Goal: Task Accomplishment & Management: Manage account settings

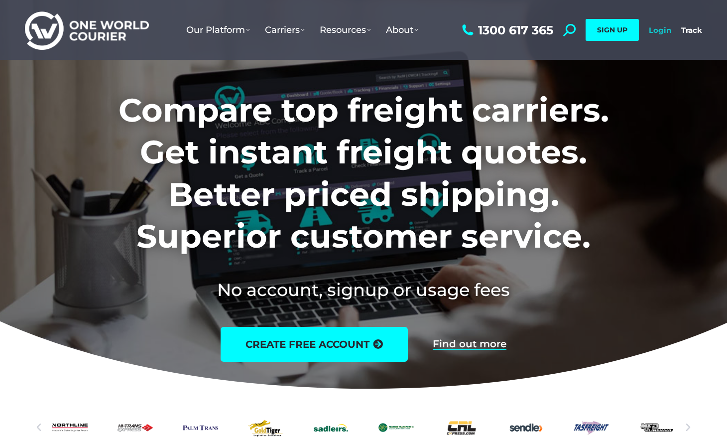
click at [658, 30] on link "Login" at bounding box center [660, 29] width 22 height 9
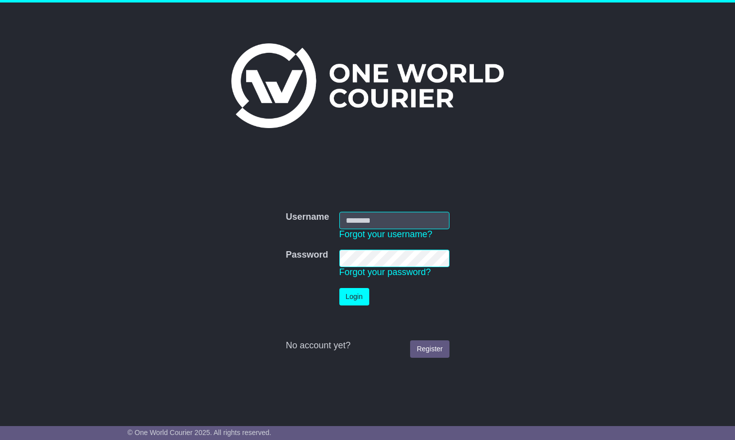
type input "**********"
click at [354, 295] on button "Login" at bounding box center [354, 296] width 30 height 17
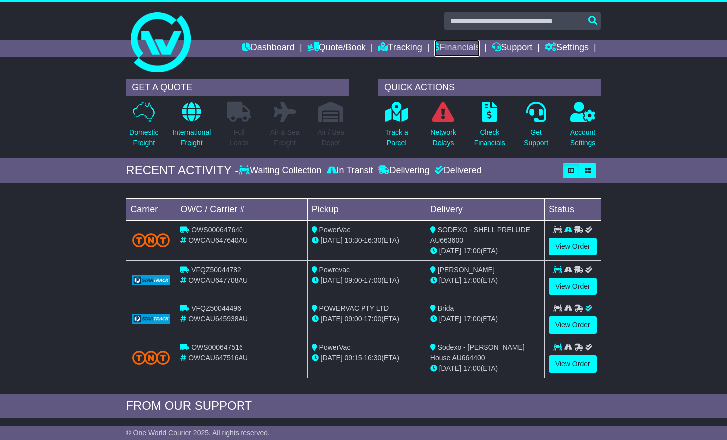
click at [443, 49] on link "Financials" at bounding box center [456, 48] width 45 height 17
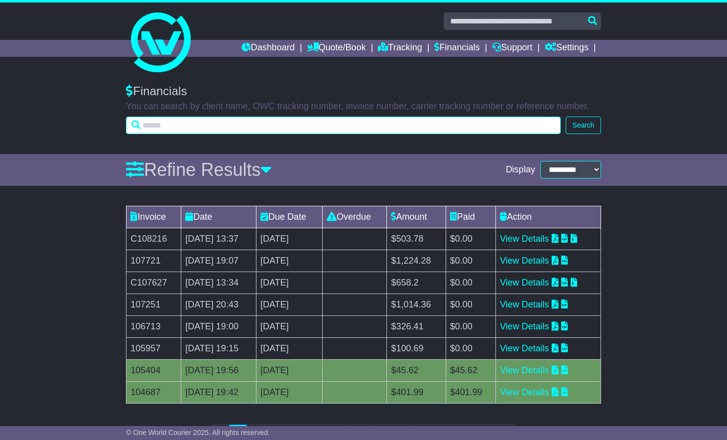
click at [150, 127] on input "text" at bounding box center [343, 125] width 435 height 17
type input "**********"
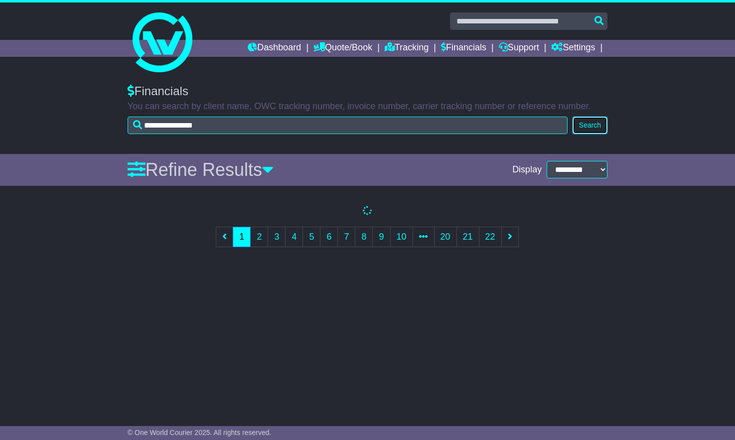
click at [574, 128] on button "Search" at bounding box center [589, 125] width 35 height 17
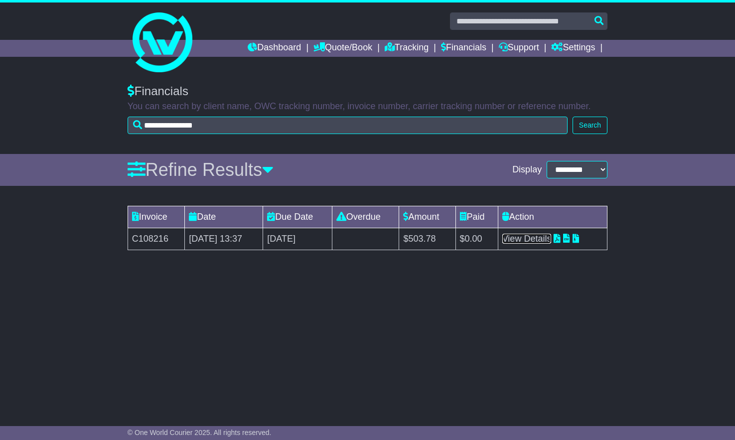
click at [547, 239] on link "View Details" at bounding box center [526, 239] width 49 height 10
click at [254, 52] on link "Dashboard" at bounding box center [274, 48] width 53 height 17
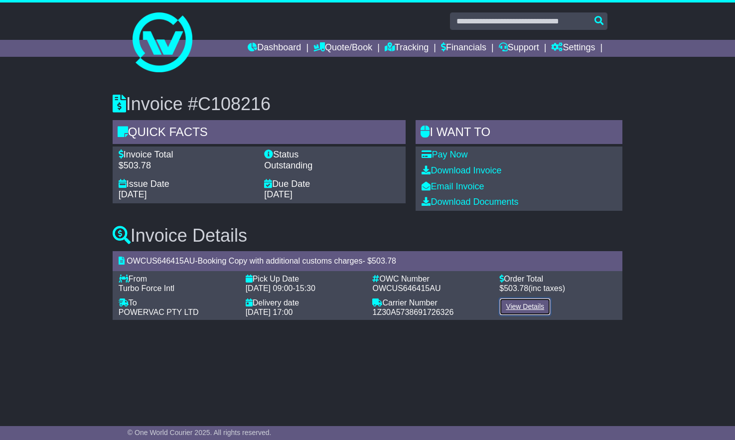
click at [516, 304] on link "View Details" at bounding box center [524, 306] width 51 height 17
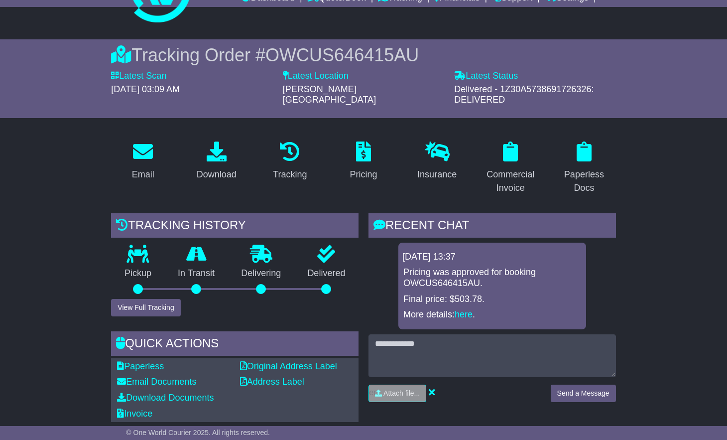
scroll to position [100, 0]
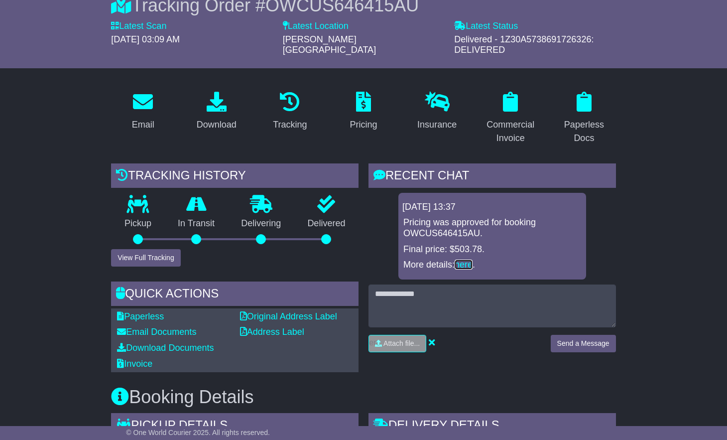
click at [469, 259] on link "here" at bounding box center [464, 264] width 18 height 10
click at [505, 118] on div "Commercial Invoice" at bounding box center [510, 131] width 51 height 27
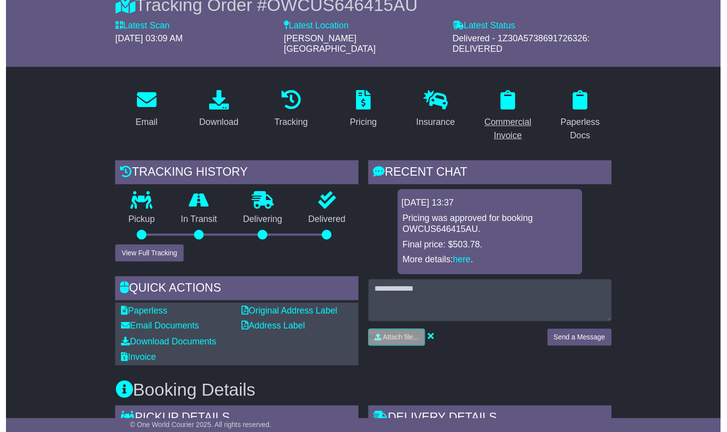
scroll to position [0, 0]
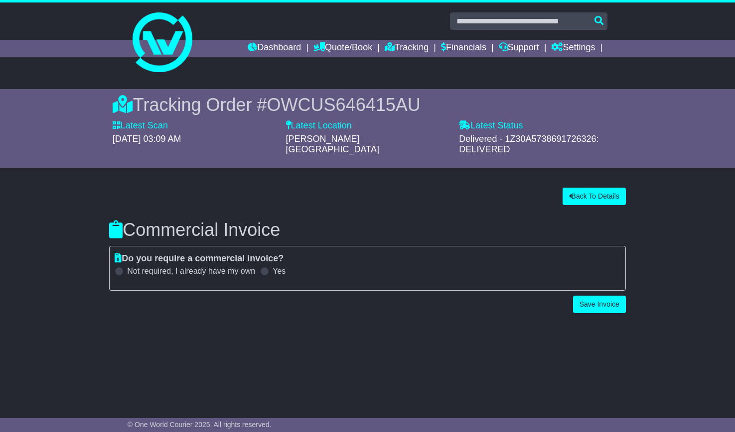
click at [266, 267] on span at bounding box center [264, 271] width 9 height 9
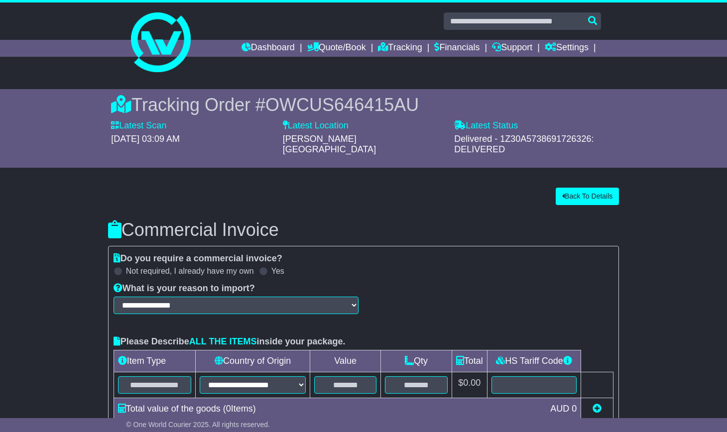
click at [120, 267] on span at bounding box center [118, 271] width 9 height 9
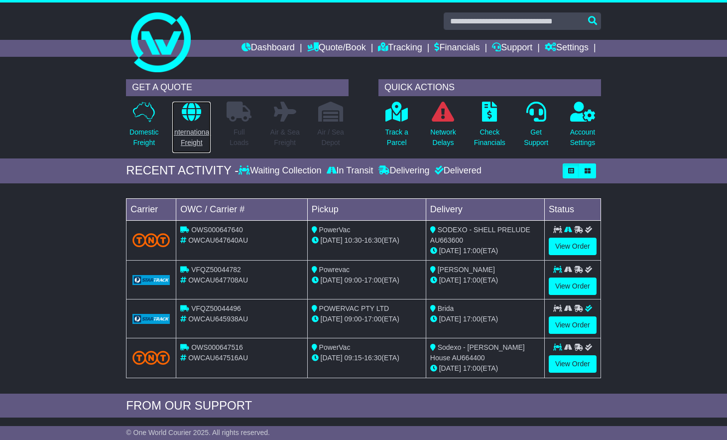
click at [189, 113] on icon at bounding box center [191, 112] width 19 height 20
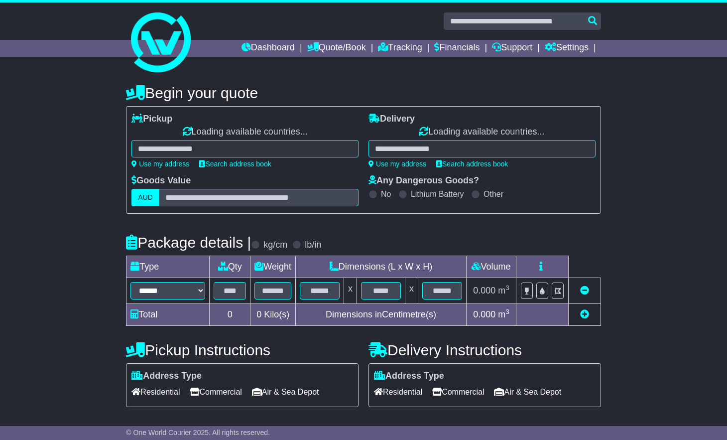
select select "**"
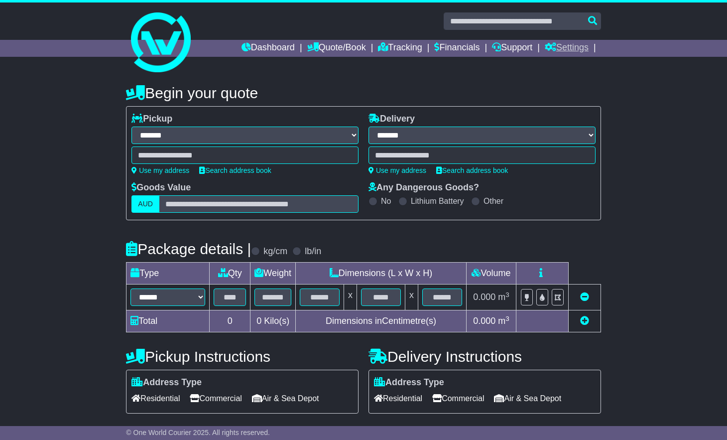
click at [561, 49] on link "Settings" at bounding box center [567, 48] width 44 height 17
click at [649, 13] on div at bounding box center [363, 38] width 727 height 72
